Goal: Transaction & Acquisition: Purchase product/service

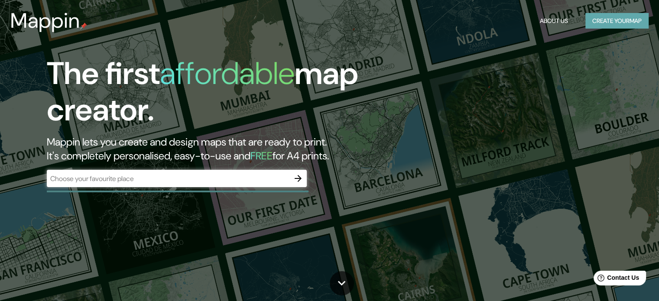
click at [605, 20] on button "Create your map" at bounding box center [616, 21] width 63 height 16
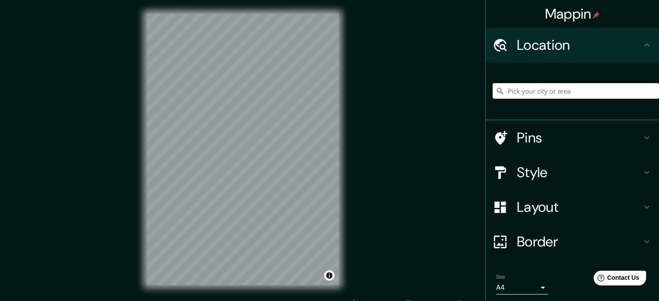
click at [536, 91] on input "Pick your city or area" at bounding box center [575, 91] width 166 height 16
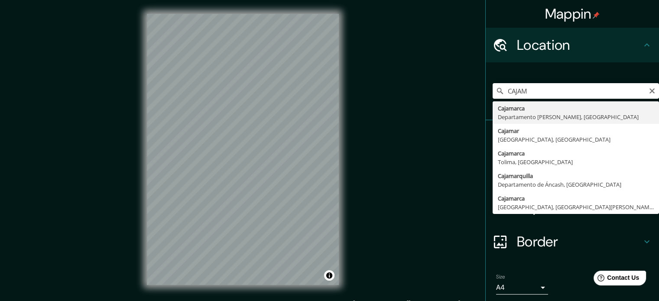
type input "Cajamarca, Departamento de Cajamarca, Perú"
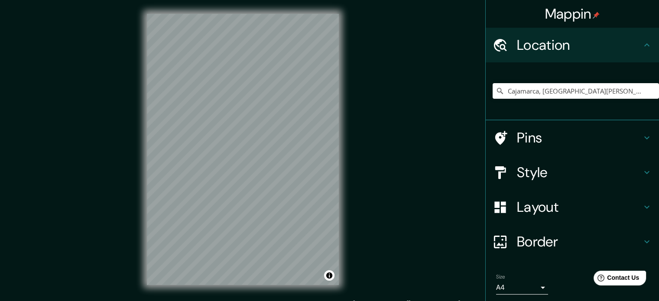
click at [598, 174] on h4 "Style" at bounding box center [579, 172] width 125 height 17
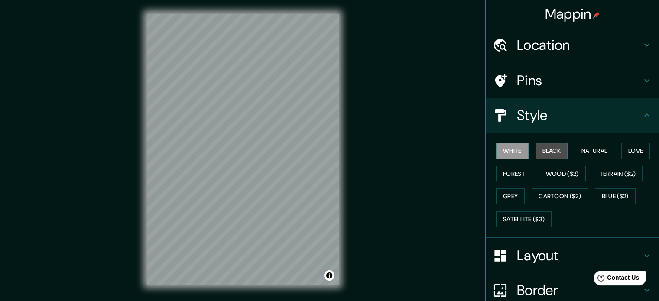
click at [544, 149] on button "Black" at bounding box center [551, 151] width 32 height 16
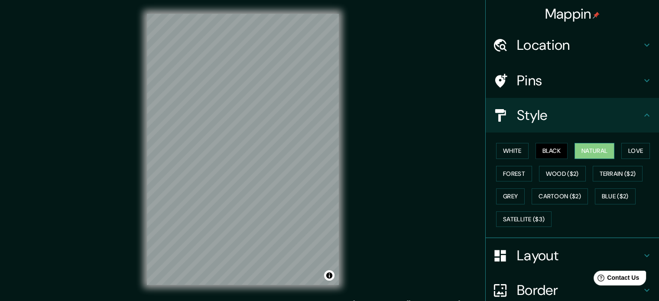
click at [580, 152] on button "Natural" at bounding box center [594, 151] width 40 height 16
click at [630, 147] on button "Love" at bounding box center [635, 151] width 29 height 16
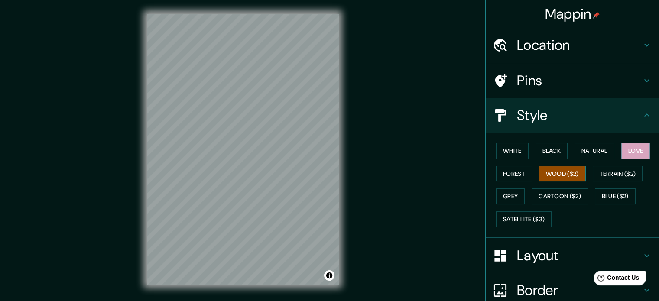
click at [553, 169] on button "Wood ($2)" at bounding box center [562, 174] width 47 height 16
click at [501, 174] on button "Forest" at bounding box center [514, 174] width 36 height 16
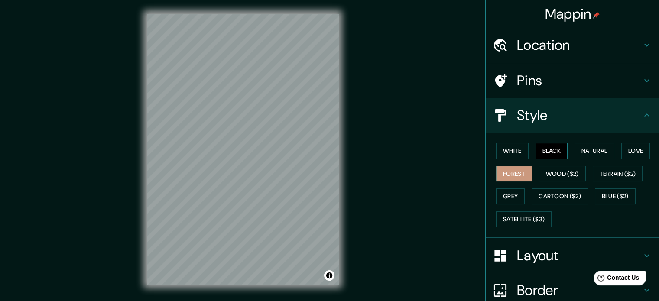
click at [541, 147] on button "Black" at bounding box center [551, 151] width 32 height 16
click at [513, 168] on button "Forest" at bounding box center [514, 174] width 36 height 16
click at [549, 144] on button "Black" at bounding box center [551, 151] width 32 height 16
click at [584, 148] on button "Natural" at bounding box center [594, 151] width 40 height 16
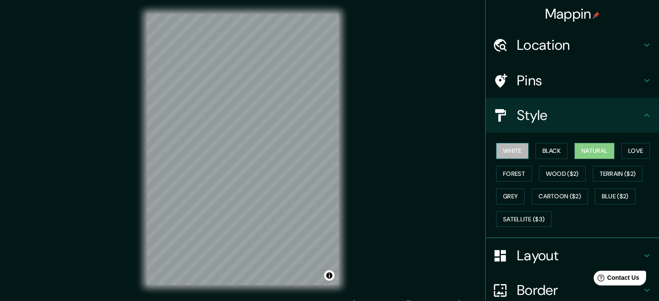
click at [509, 149] on button "White" at bounding box center [512, 151] width 32 height 16
click at [592, 147] on button "Natural" at bounding box center [594, 151] width 40 height 16
click at [541, 149] on button "Black" at bounding box center [551, 151] width 32 height 16
click at [522, 149] on div "White Black Natural Love Forest Wood ($2) Terrain ($2) Grey Cartoon ($2) Blue (…" at bounding box center [575, 184] width 166 height 91
click at [511, 149] on button "White" at bounding box center [512, 151] width 32 height 16
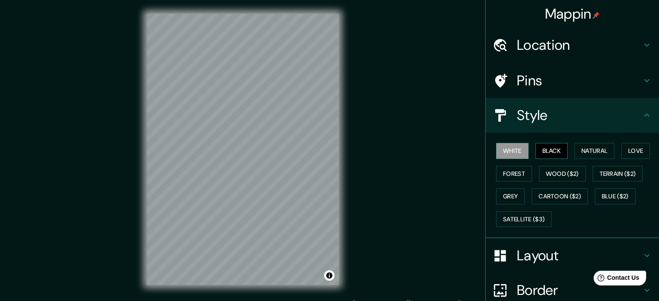
click at [549, 155] on button "Black" at bounding box center [551, 151] width 32 height 16
click at [508, 152] on button "White" at bounding box center [512, 151] width 32 height 16
click at [547, 176] on button "Wood ($2)" at bounding box center [562, 174] width 47 height 16
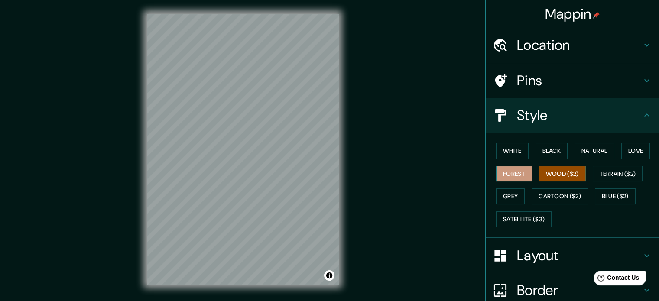
click at [496, 176] on button "Forest" at bounding box center [514, 174] width 36 height 16
click at [508, 149] on button "White" at bounding box center [512, 151] width 32 height 16
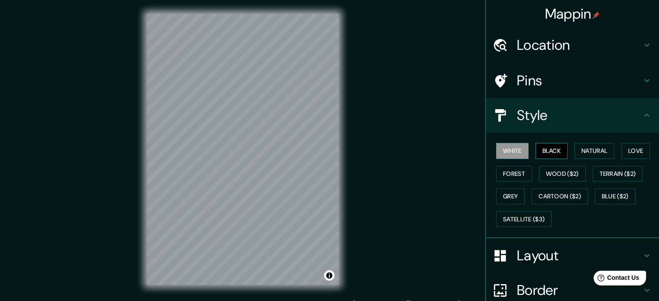
click at [557, 151] on button "Black" at bounding box center [551, 151] width 32 height 16
click at [503, 151] on button "White" at bounding box center [512, 151] width 32 height 16
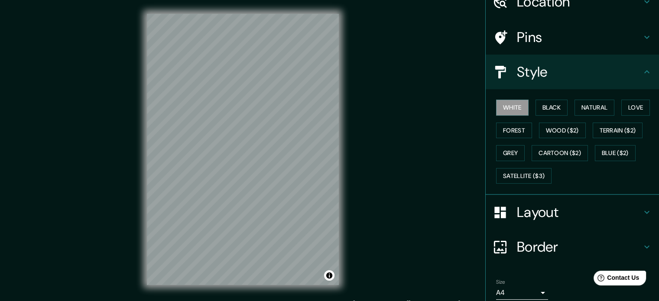
scroll to position [77, 0]
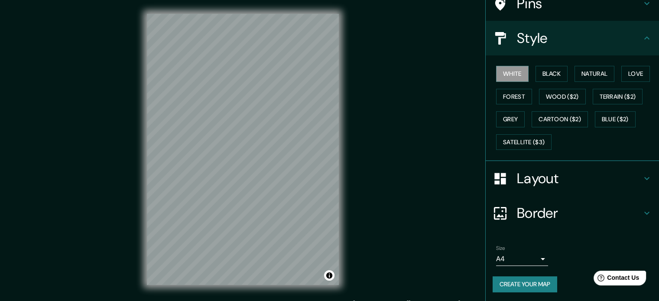
click at [559, 176] on h4 "Layout" at bounding box center [579, 178] width 125 height 17
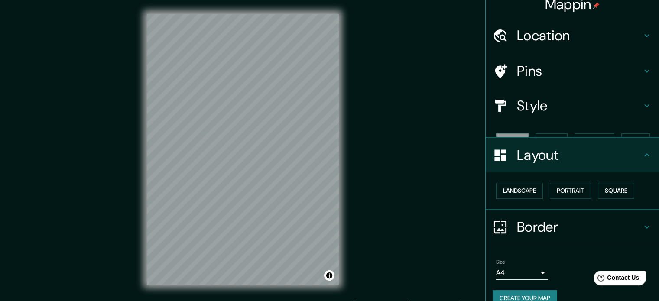
scroll to position [10, 0]
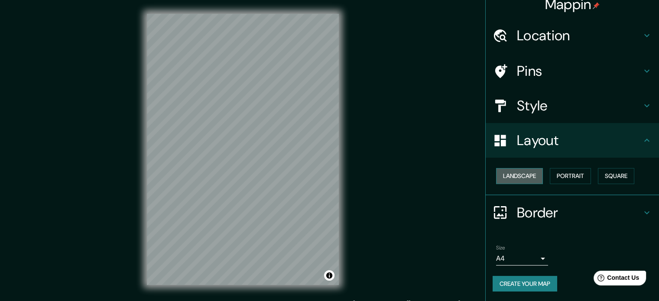
click at [517, 176] on button "Landscape" at bounding box center [519, 176] width 47 height 16
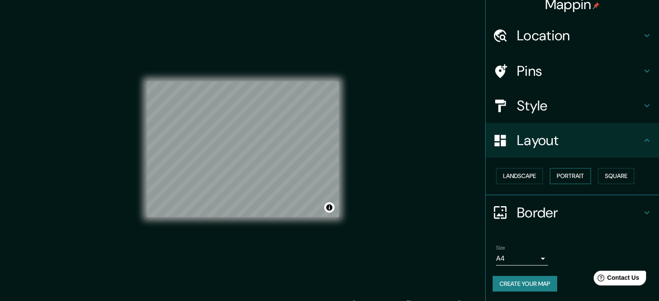
click at [558, 175] on button "Portrait" at bounding box center [570, 176] width 41 height 16
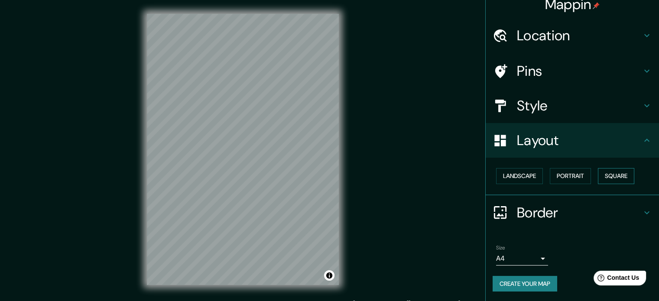
click at [598, 174] on button "Square" at bounding box center [616, 176] width 36 height 16
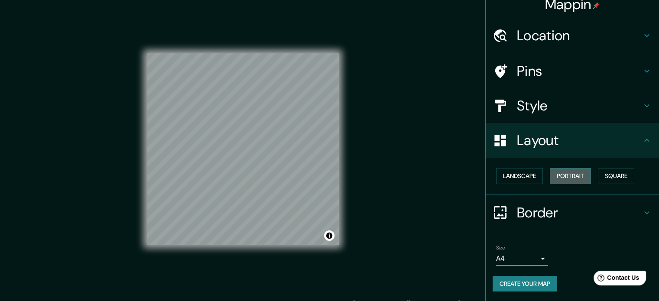
click at [566, 174] on button "Portrait" at bounding box center [570, 176] width 41 height 16
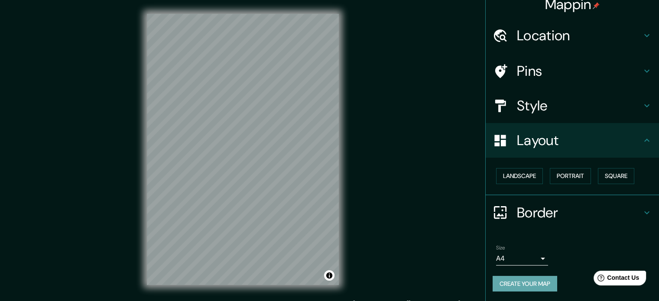
click at [521, 283] on button "Create your map" at bounding box center [524, 284] width 65 height 16
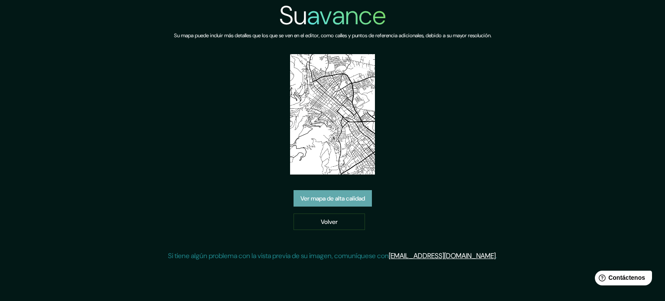
click at [341, 196] on font "Ver mapa de alta calidad" at bounding box center [333, 198] width 65 height 8
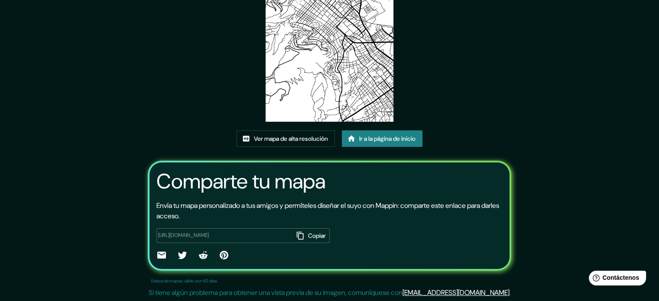
scroll to position [10, 0]
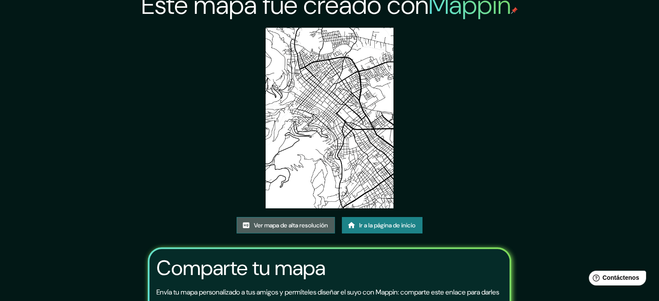
click at [305, 223] on font "Ver mapa de alta resolución" at bounding box center [291, 225] width 74 height 8
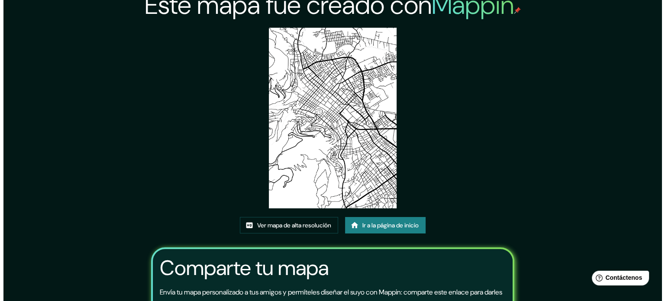
scroll to position [0, 0]
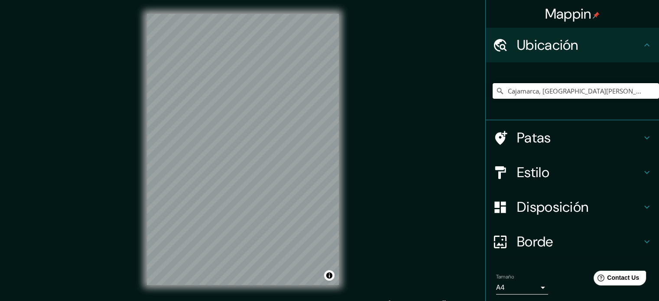
click at [524, 91] on input "Cajamarca, [GEOGRAPHIC_DATA][PERSON_NAME], [GEOGRAPHIC_DATA]" at bounding box center [575, 91] width 166 height 16
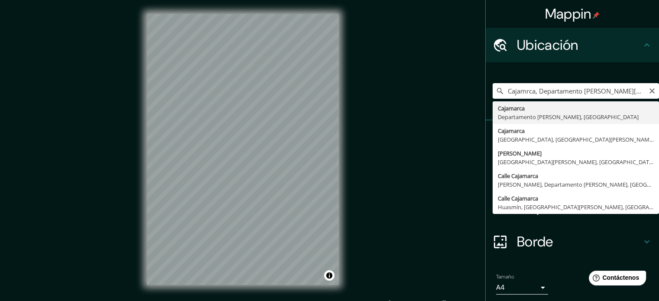
type input "Cajamarca, [GEOGRAPHIC_DATA][PERSON_NAME], [GEOGRAPHIC_DATA]"
